Goal: Use online tool/utility: Utilize a website feature to perform a specific function

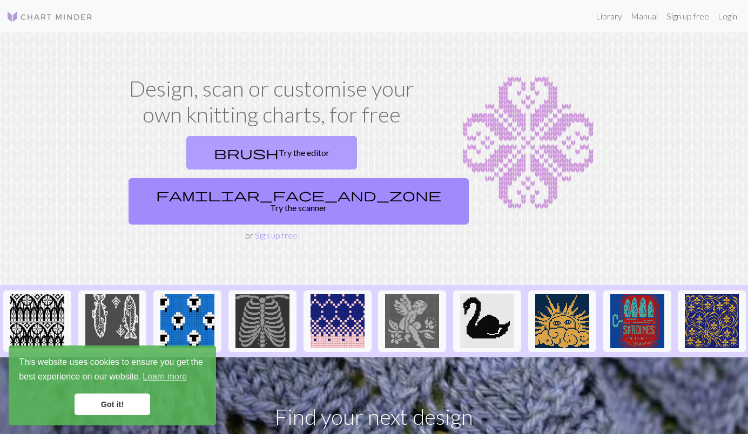
click at [217, 151] on link "brush Try the editor" at bounding box center [271, 152] width 171 height 33
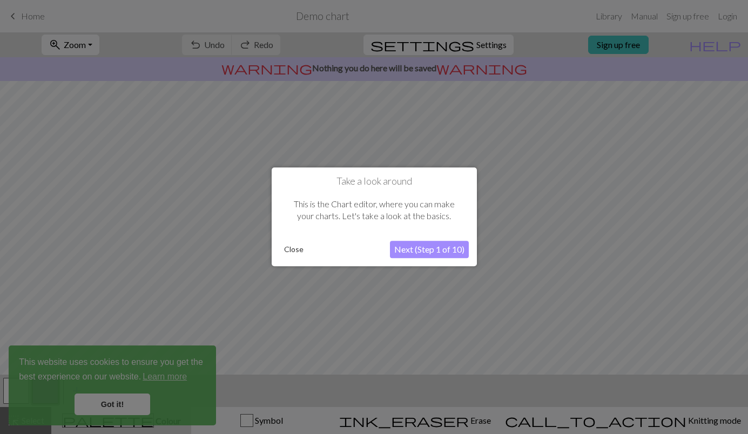
click at [290, 251] on button "Close" at bounding box center [294, 250] width 28 height 16
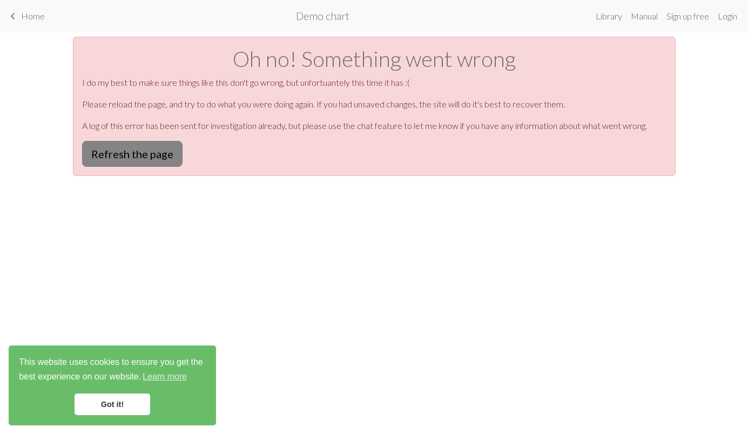
click at [128, 152] on button "Refresh the page" at bounding box center [132, 154] width 100 height 26
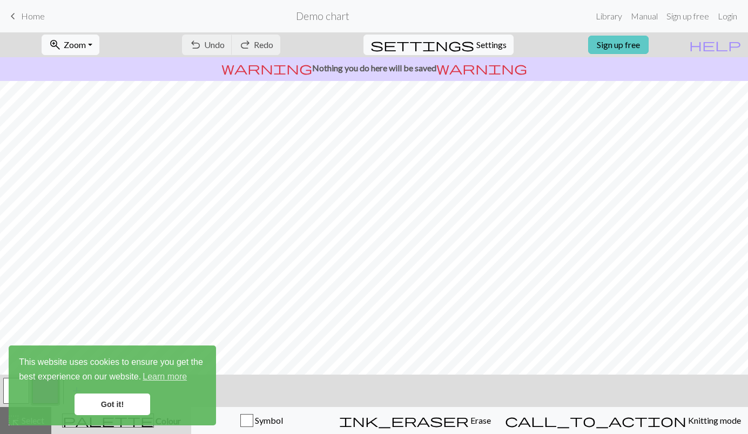
click at [627, 46] on link "Sign up free" at bounding box center [618, 45] width 60 height 18
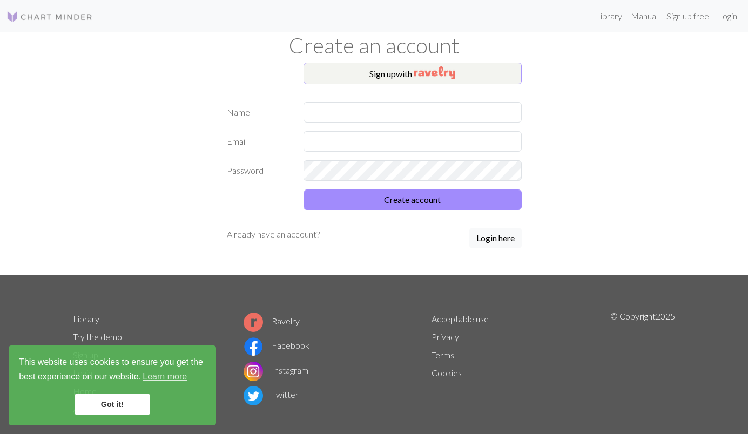
click at [384, 73] on button "Sign up with" at bounding box center [413, 74] width 218 height 22
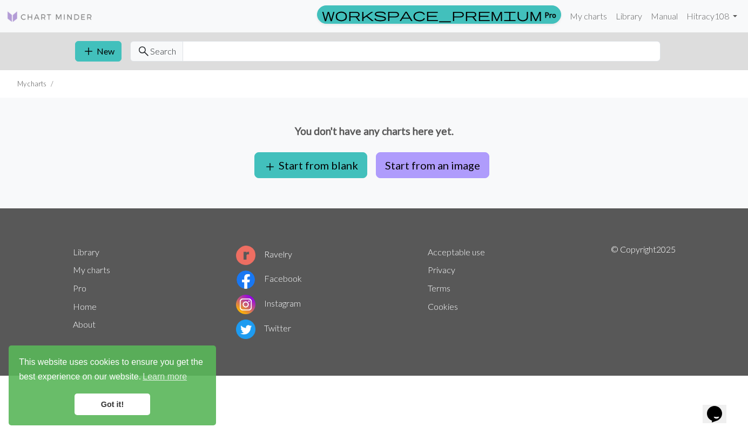
click at [406, 163] on button "Start from an image" at bounding box center [432, 165] width 113 height 26
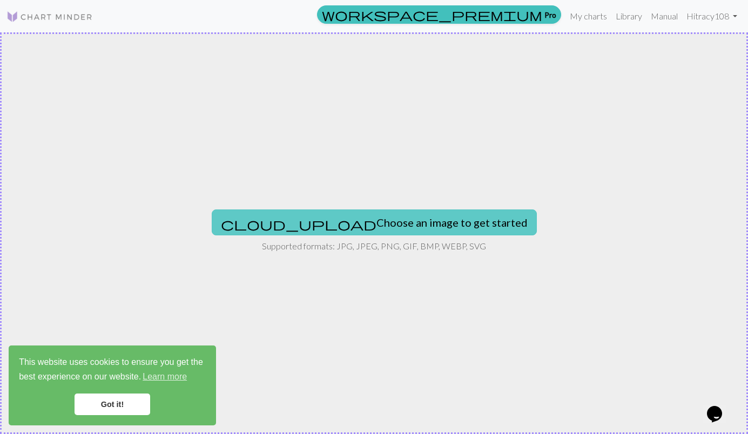
click at [365, 221] on button "cloud_upload Choose an image to get started" at bounding box center [374, 223] width 325 height 26
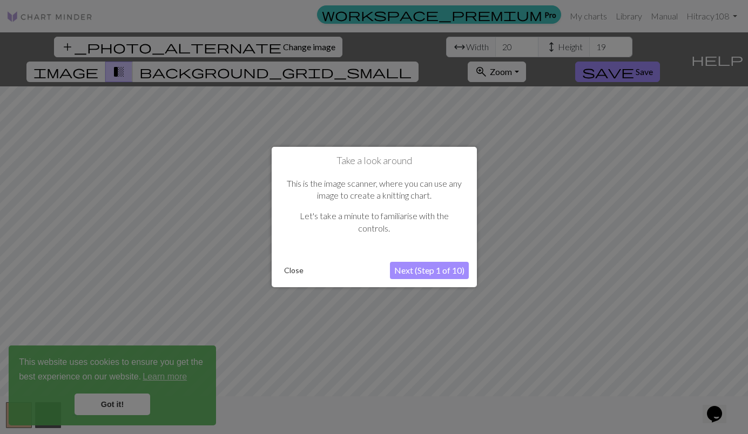
click at [425, 267] on button "Next (Step 1 of 10)" at bounding box center [429, 270] width 79 height 17
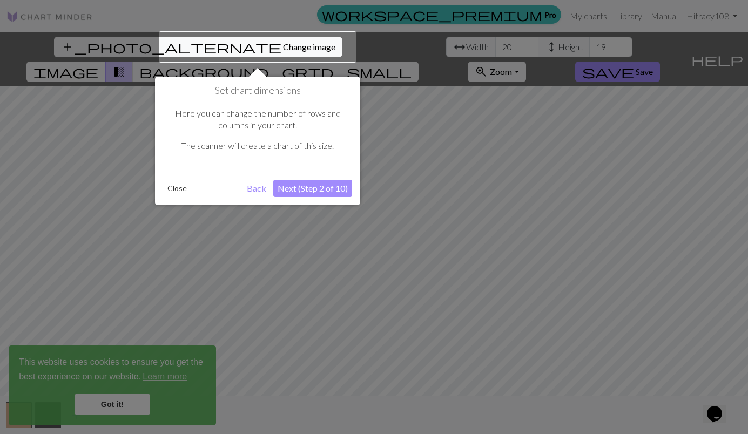
click at [308, 189] on button "Next (Step 2 of 10)" at bounding box center [312, 188] width 79 height 17
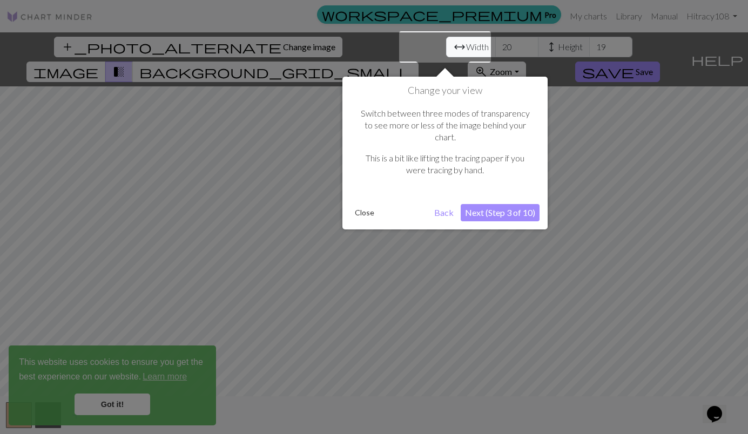
click at [500, 204] on button "Next (Step 3 of 10)" at bounding box center [500, 212] width 79 height 17
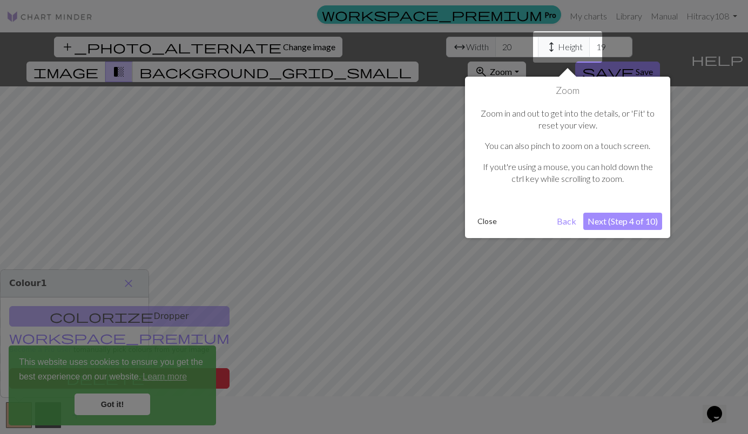
click at [606, 217] on button "Next (Step 4 of 10)" at bounding box center [622, 221] width 79 height 17
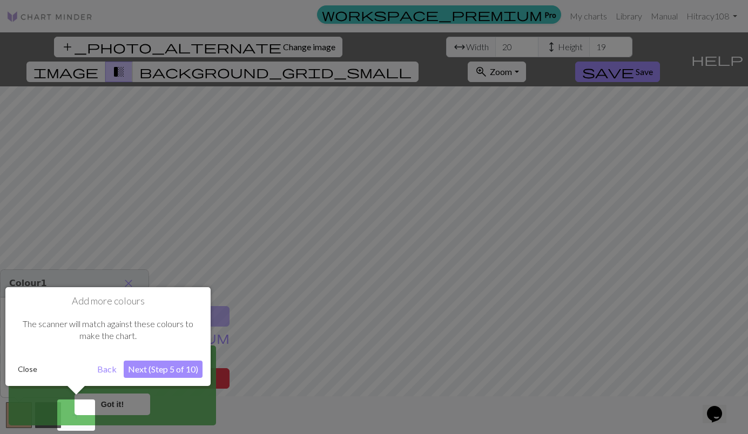
click at [147, 368] on button "Next (Step 5 of 10)" at bounding box center [163, 369] width 79 height 17
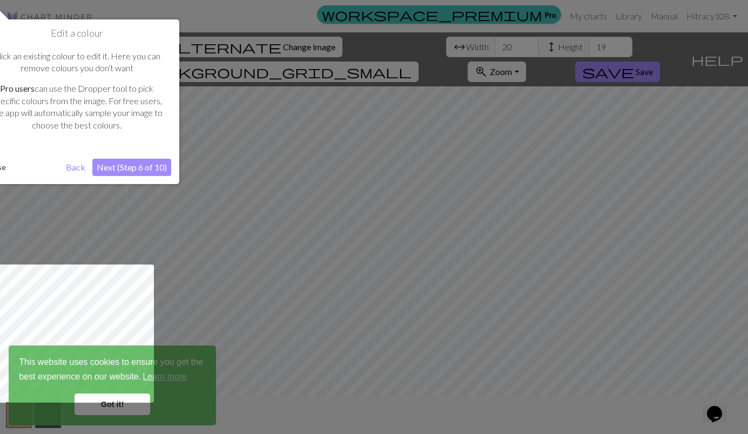
click at [124, 165] on button "Next (Step 6 of 10)" at bounding box center [131, 167] width 79 height 17
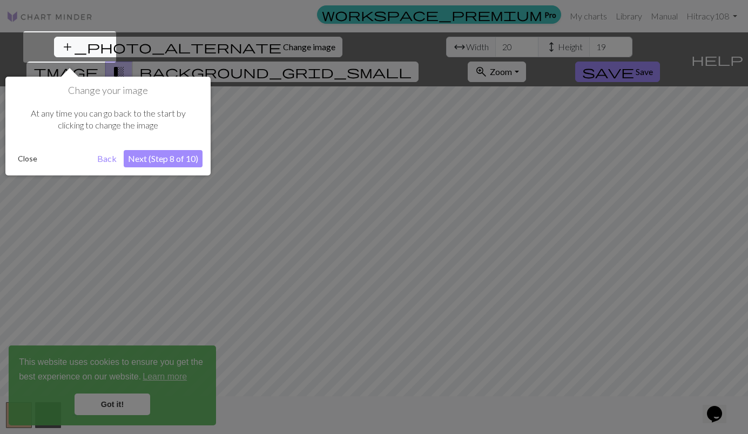
click at [151, 158] on button "Next (Step 8 of 10)" at bounding box center [163, 158] width 79 height 17
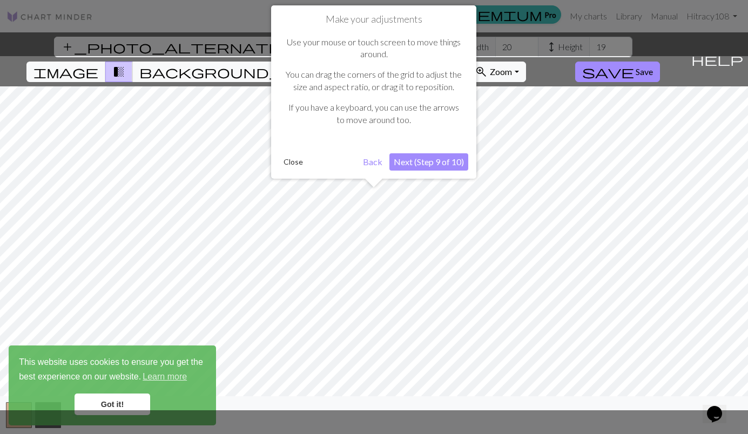
click at [423, 157] on button "Next (Step 9 of 10)" at bounding box center [428, 161] width 79 height 17
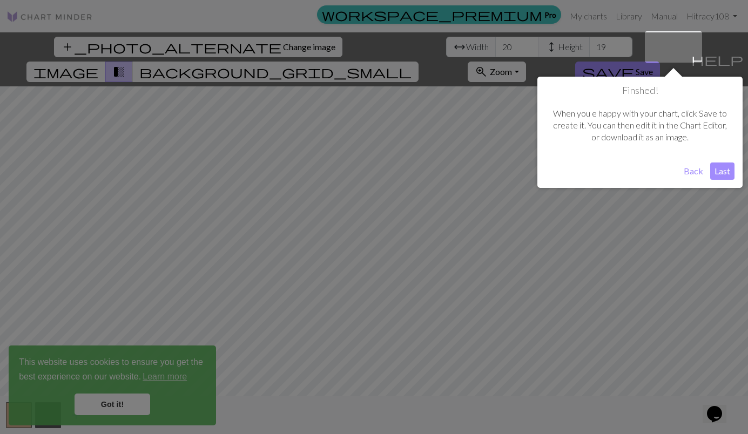
click at [722, 167] on button "Last" at bounding box center [722, 171] width 24 height 17
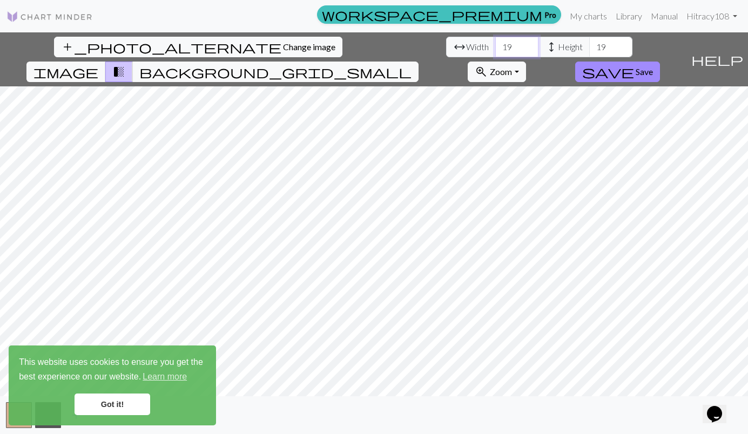
click at [495, 50] on input "19" at bounding box center [516, 47] width 43 height 21
click at [495, 44] on input "20" at bounding box center [516, 47] width 43 height 21
click at [495, 50] on input "19" at bounding box center [516, 47] width 43 height 21
click at [495, 50] on input "18" at bounding box center [516, 47] width 43 height 21
click at [495, 44] on input "19" at bounding box center [516, 47] width 43 height 21
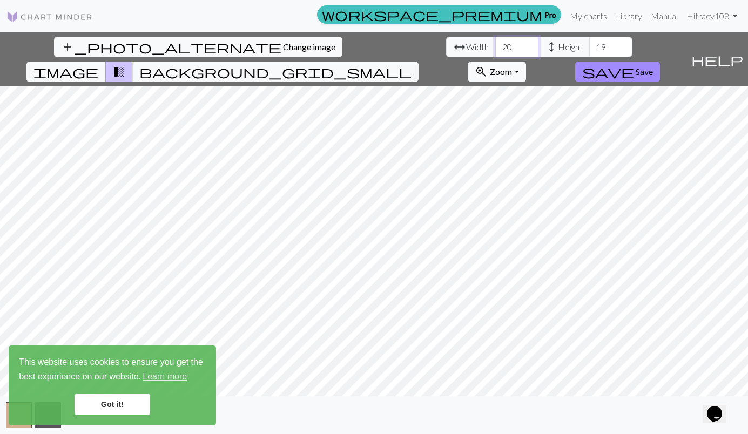
click at [495, 44] on input "20" at bounding box center [516, 47] width 43 height 21
click at [495, 44] on input "21" at bounding box center [516, 47] width 43 height 21
click at [495, 44] on input "22" at bounding box center [516, 47] width 43 height 21
click at [495, 44] on input "23" at bounding box center [516, 47] width 43 height 21
click at [495, 44] on input "24" at bounding box center [516, 47] width 43 height 21
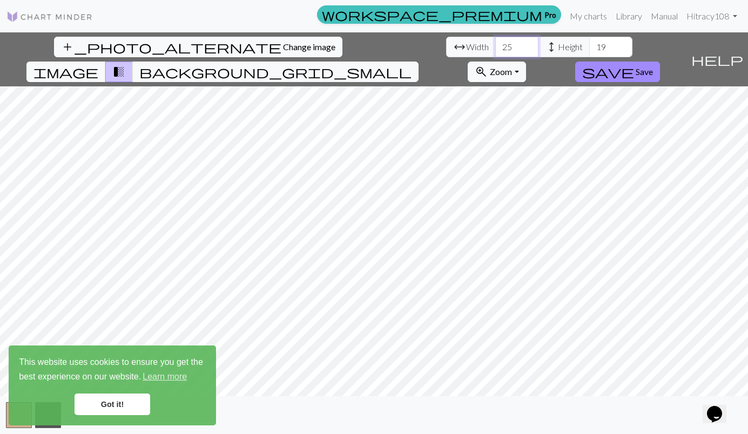
click at [495, 44] on input "25" at bounding box center [516, 47] width 43 height 21
click at [495, 44] on input "26" at bounding box center [516, 47] width 43 height 21
click at [495, 44] on input "27" at bounding box center [516, 47] width 43 height 21
click at [495, 44] on input "28" at bounding box center [516, 47] width 43 height 21
click at [495, 44] on input "29" at bounding box center [516, 47] width 43 height 21
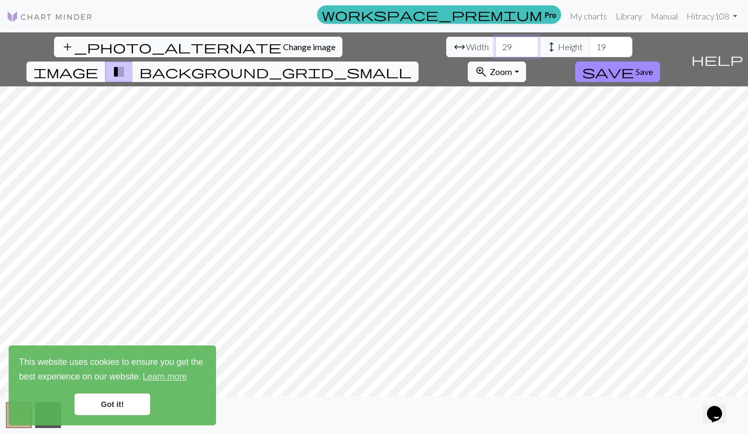
type input "30"
click at [495, 44] on input "30" at bounding box center [516, 47] width 43 height 21
click at [589, 44] on input "20" at bounding box center [610, 47] width 43 height 21
click at [589, 44] on input "21" at bounding box center [610, 47] width 43 height 21
click at [589, 44] on input "22" at bounding box center [610, 47] width 43 height 21
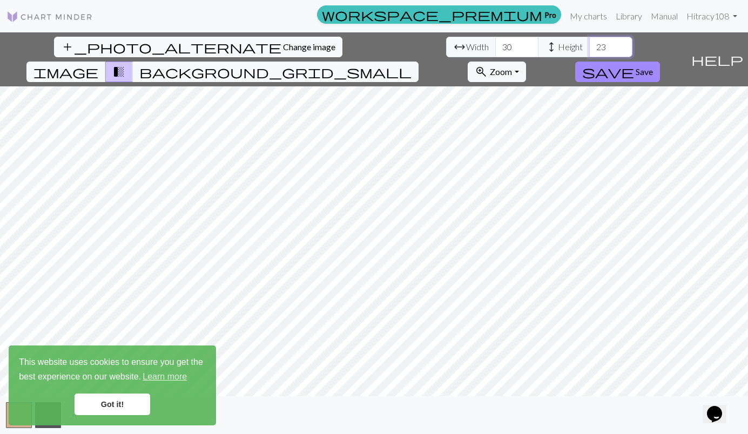
click at [589, 44] on input "23" at bounding box center [610, 47] width 43 height 21
click at [589, 44] on input "24" at bounding box center [610, 47] width 43 height 21
click at [589, 44] on input "25" at bounding box center [610, 47] width 43 height 21
click at [589, 44] on input "26" at bounding box center [610, 47] width 43 height 21
click at [589, 44] on input "27" at bounding box center [610, 47] width 43 height 21
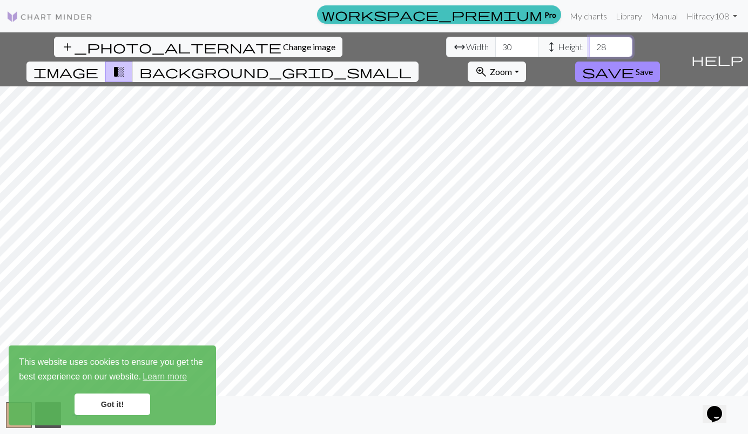
click at [589, 44] on input "28" at bounding box center [610, 47] width 43 height 21
click at [589, 44] on input "29" at bounding box center [610, 47] width 43 height 21
click at [589, 44] on input "30" at bounding box center [610, 47] width 43 height 21
click at [589, 44] on input "31" at bounding box center [610, 47] width 43 height 21
click at [589, 44] on input "32" at bounding box center [610, 47] width 43 height 21
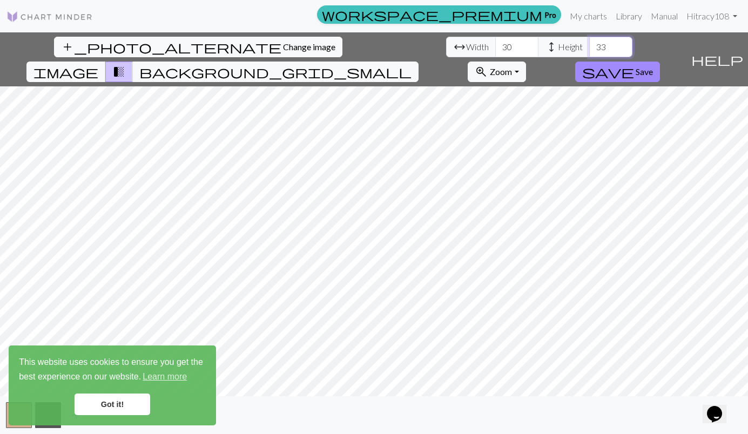
click at [589, 44] on input "33" at bounding box center [610, 47] width 43 height 21
type input "34"
click at [589, 44] on input "34" at bounding box center [610, 47] width 43 height 21
